Goal: Information Seeking & Learning: Understand process/instructions

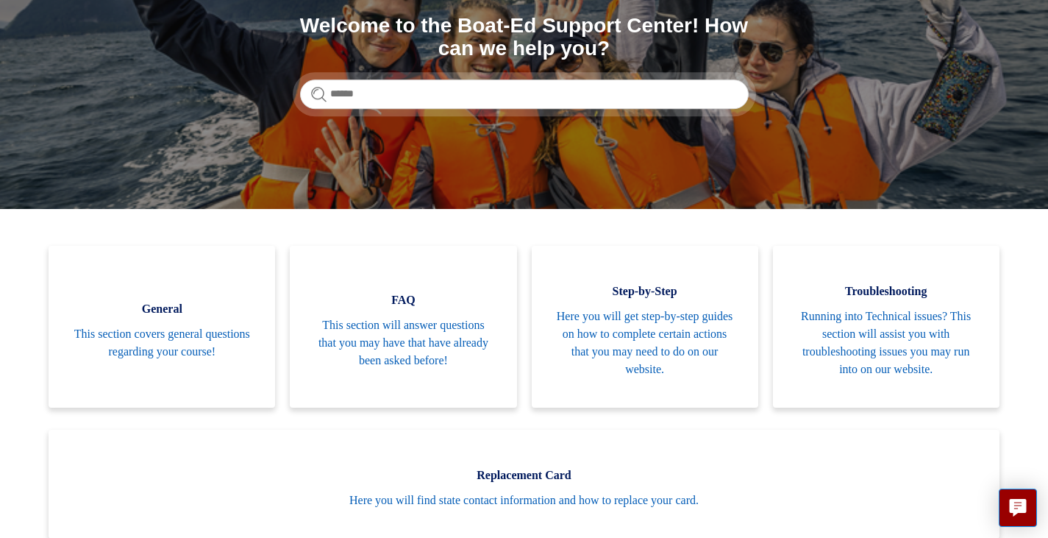
scroll to position [185, 0]
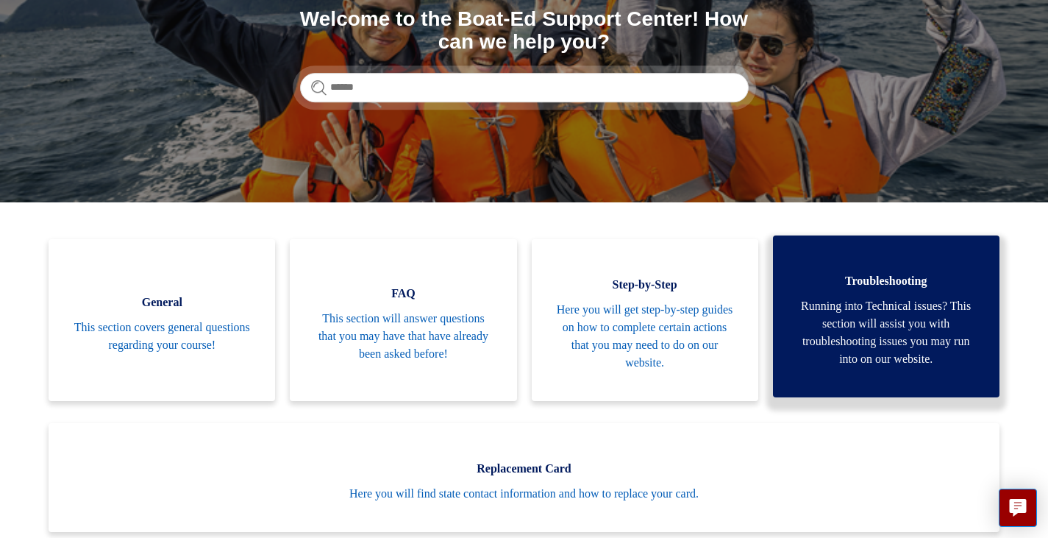
click at [891, 279] on span "Troubleshooting" at bounding box center [886, 281] width 182 height 18
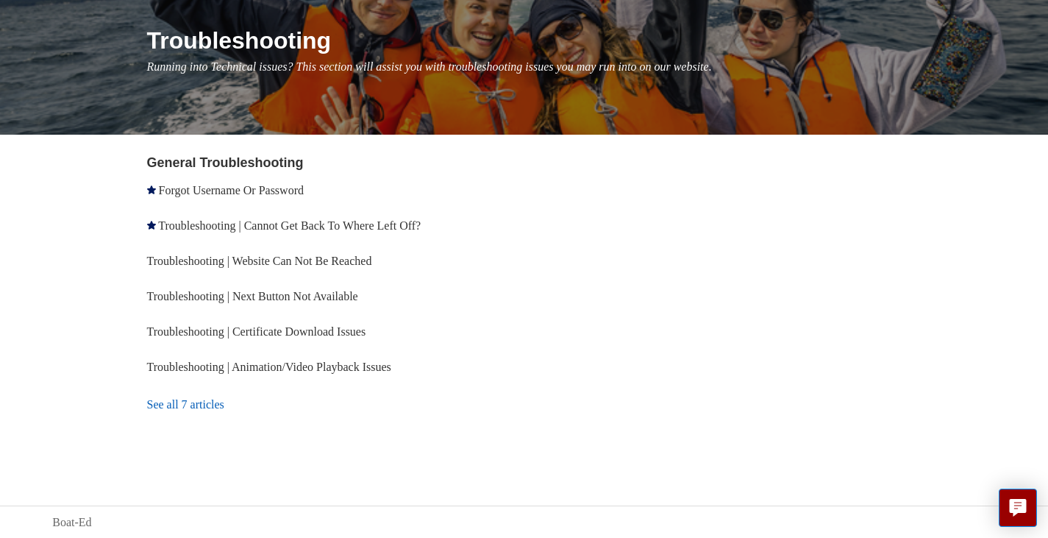
scroll to position [171, 0]
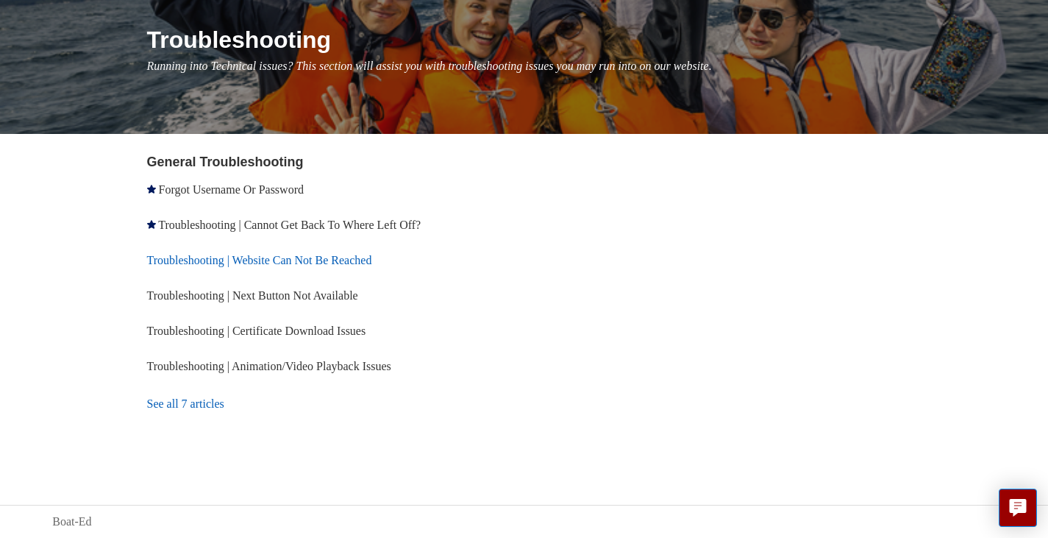
click at [245, 263] on link "Troubleshooting | Website Can Not Be Reached" at bounding box center [259, 260] width 225 height 13
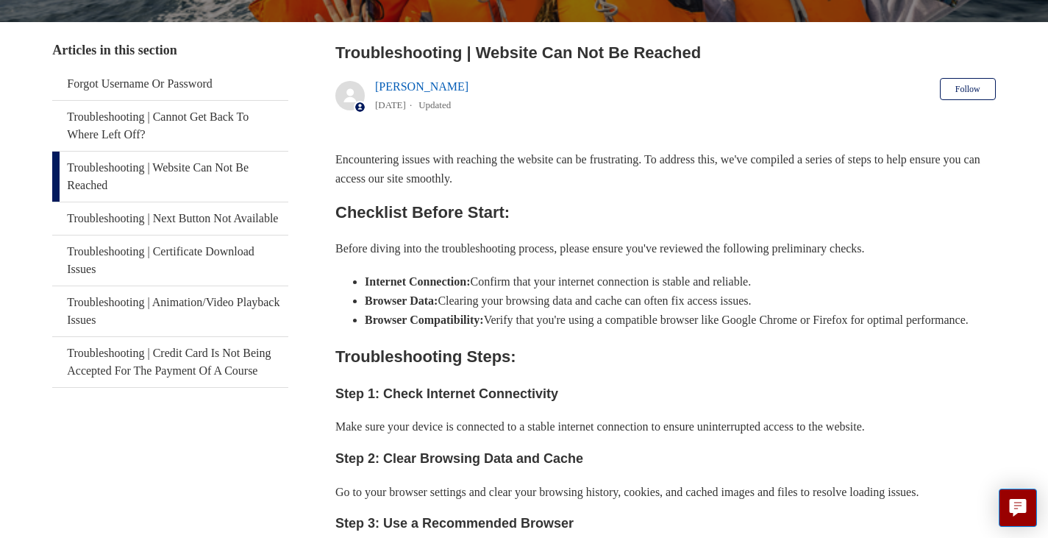
scroll to position [261, 0]
